Goal: Find specific fact

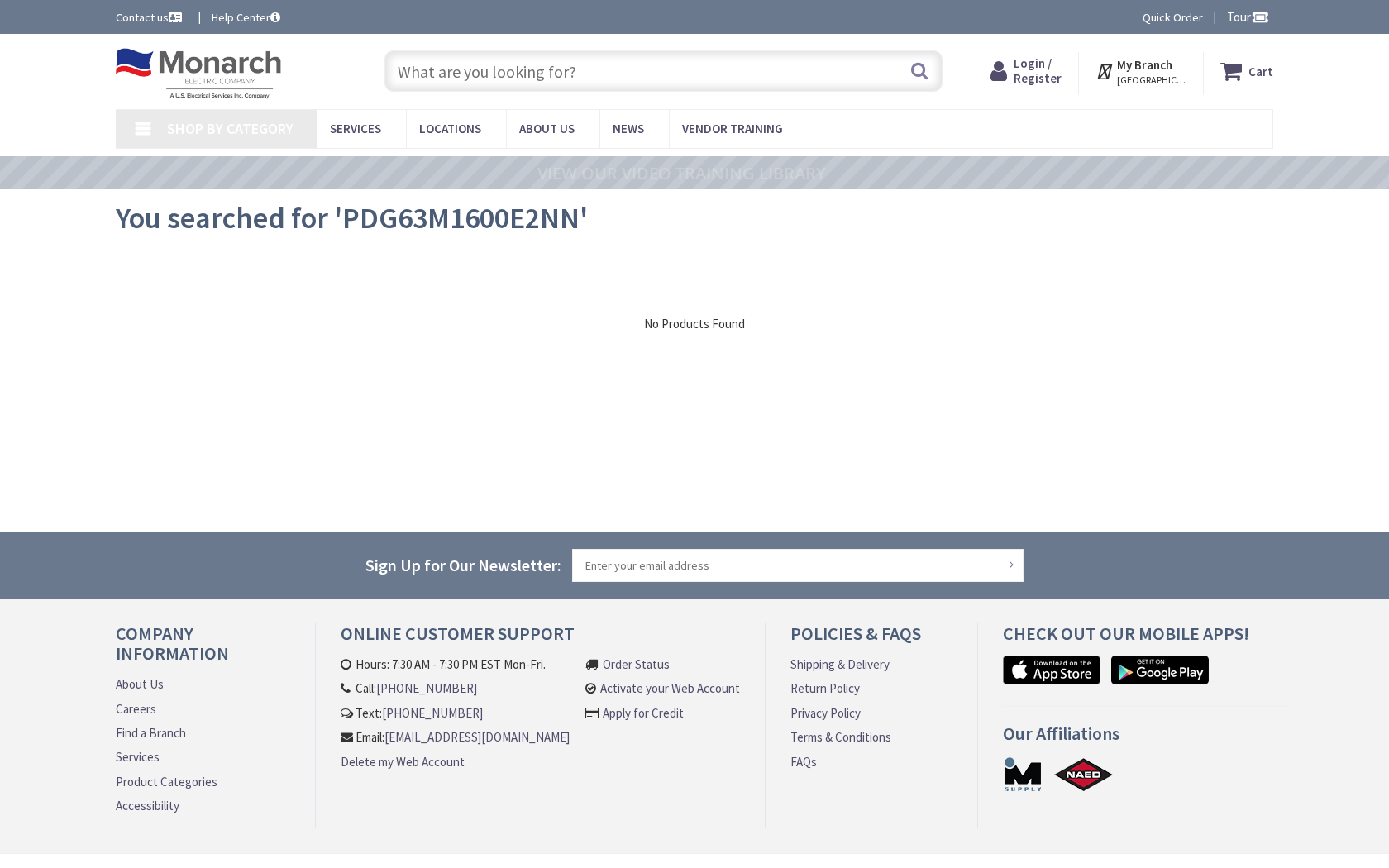
type input "[PERSON_NAME][GEOGRAPHIC_DATA], [GEOGRAPHIC_DATA]"
